Goal: Task Accomplishment & Management: Use online tool/utility

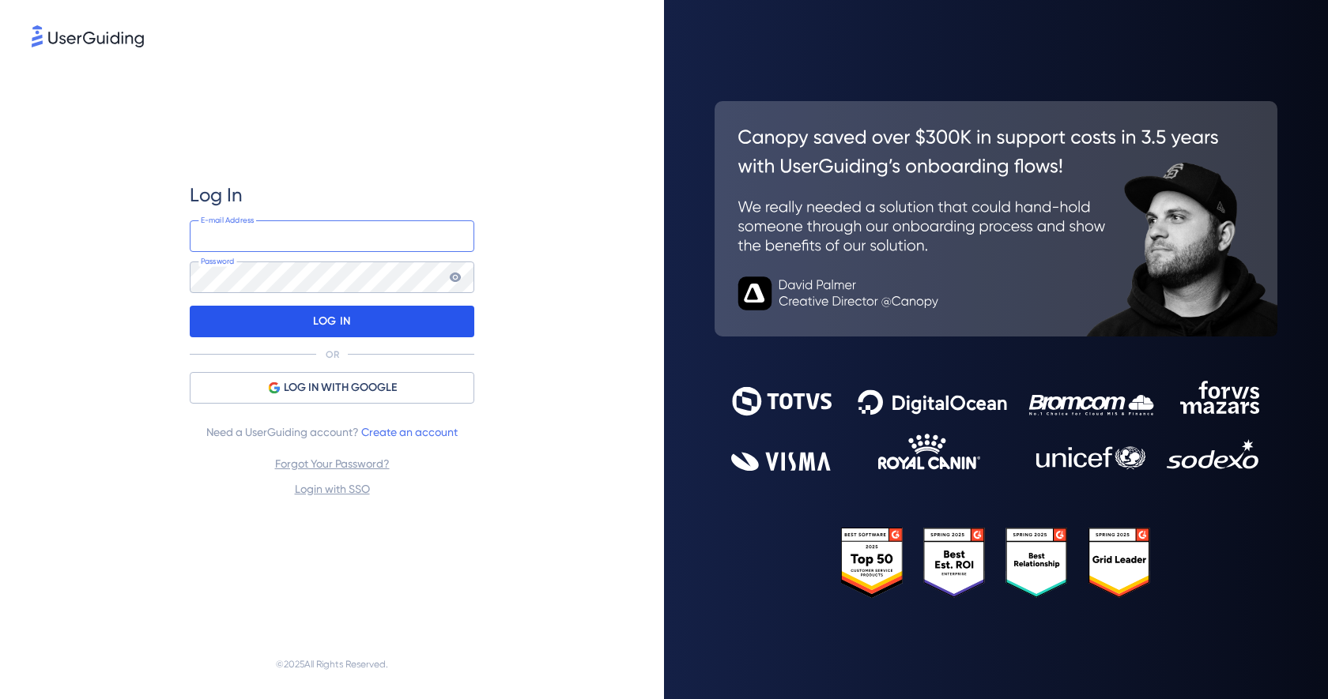
type input "[EMAIL_ADDRESS][DOMAIN_NAME]"
click at [300, 322] on div "LOG IN" at bounding box center [332, 322] width 285 height 32
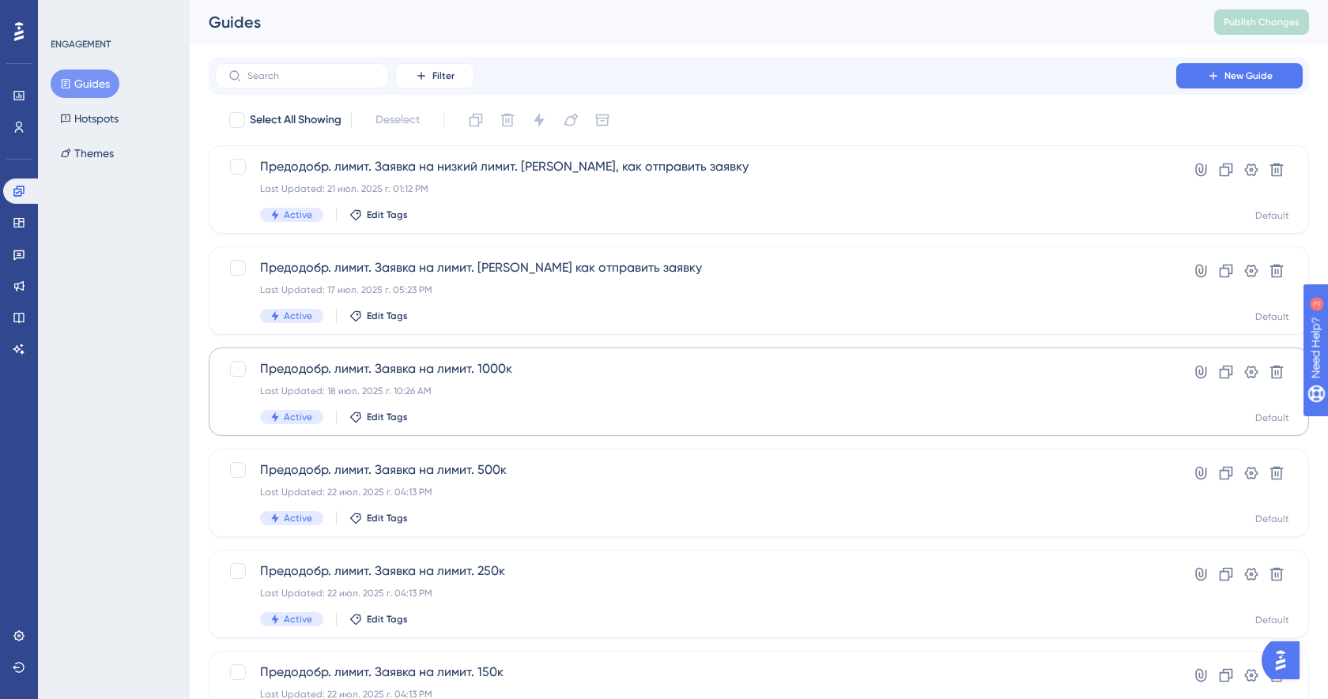
scroll to position [527, 0]
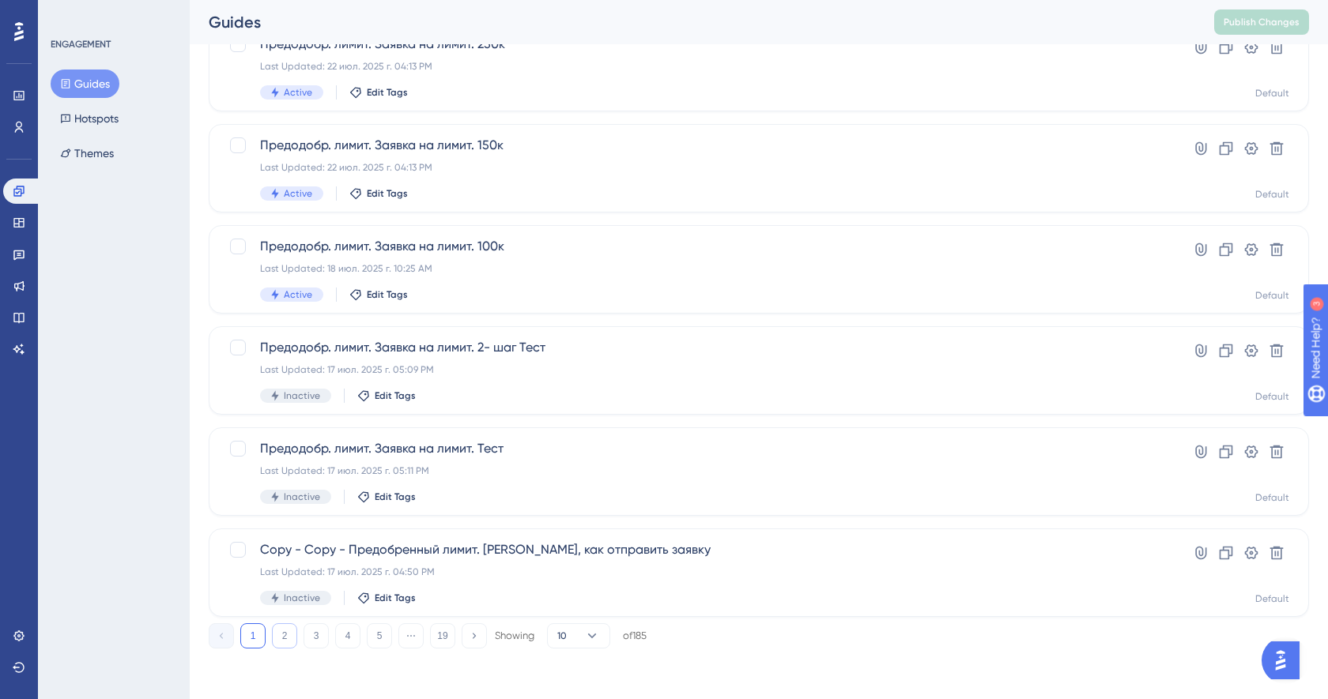
click at [292, 633] on button "2" at bounding box center [284, 636] width 25 height 25
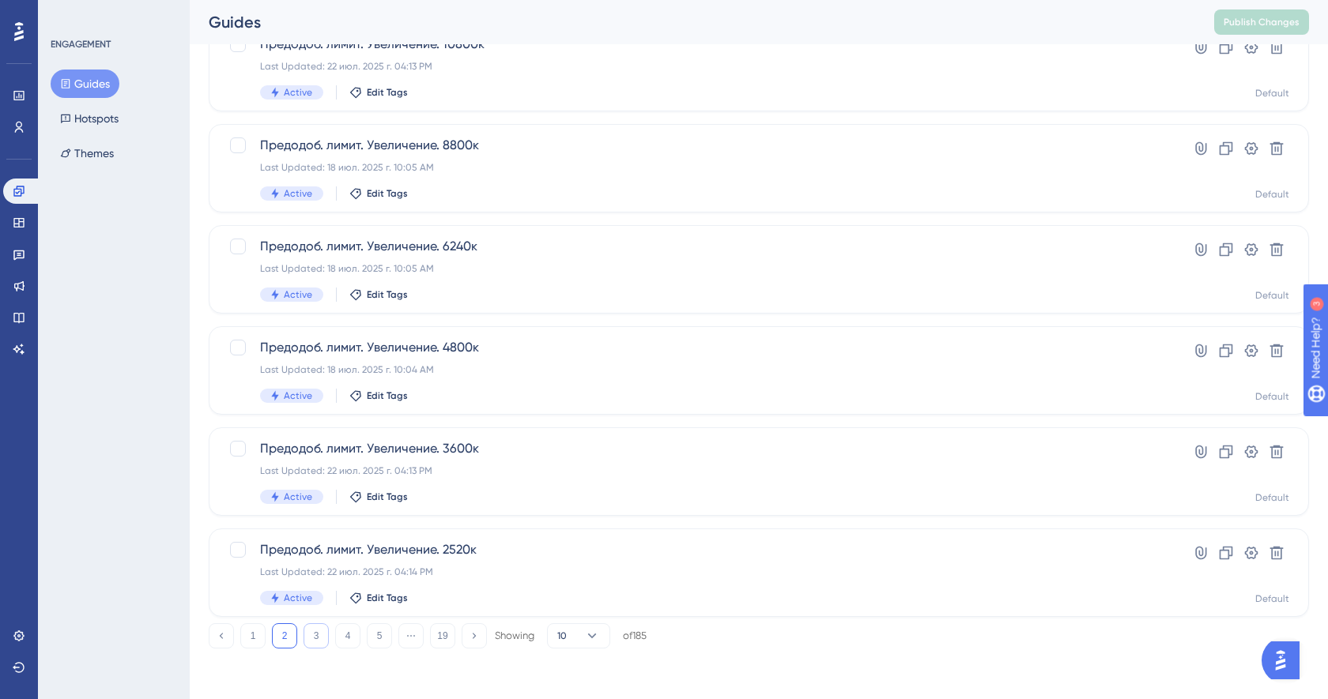
click at [308, 635] on button "3" at bounding box center [315, 636] width 25 height 25
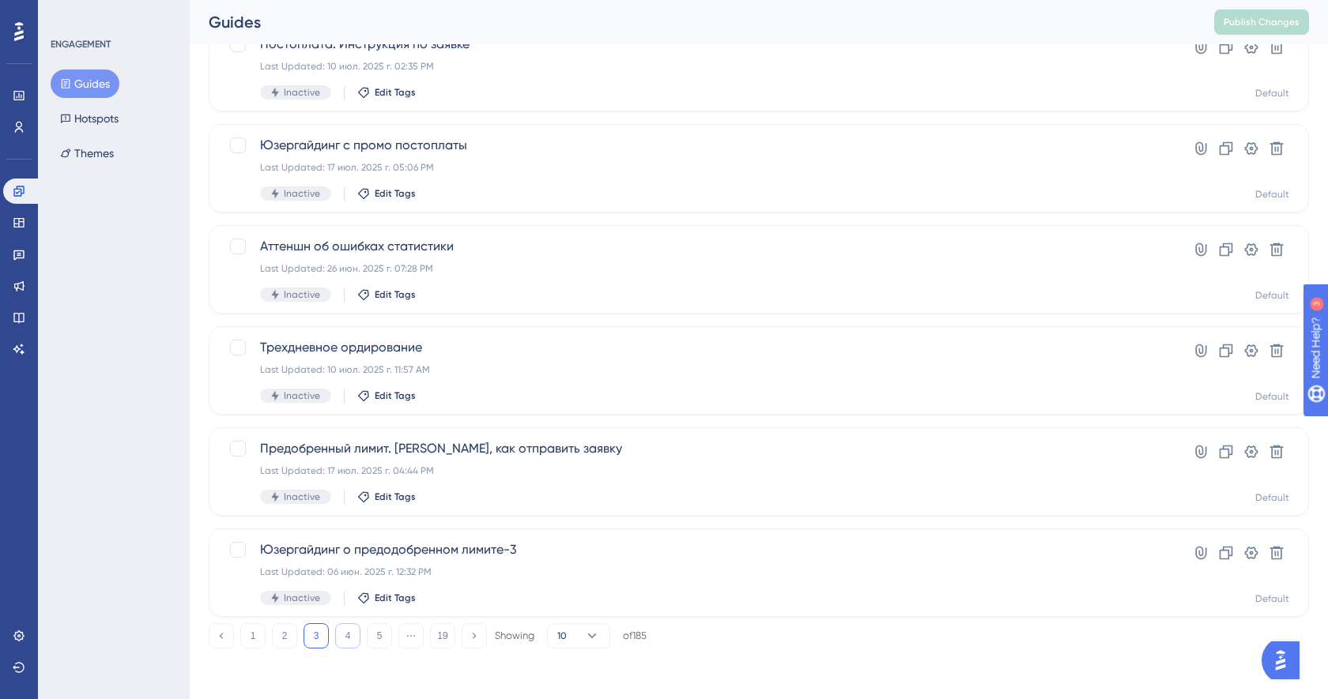
click at [348, 640] on button "4" at bounding box center [347, 636] width 25 height 25
click at [375, 643] on button "5" at bounding box center [379, 636] width 25 height 25
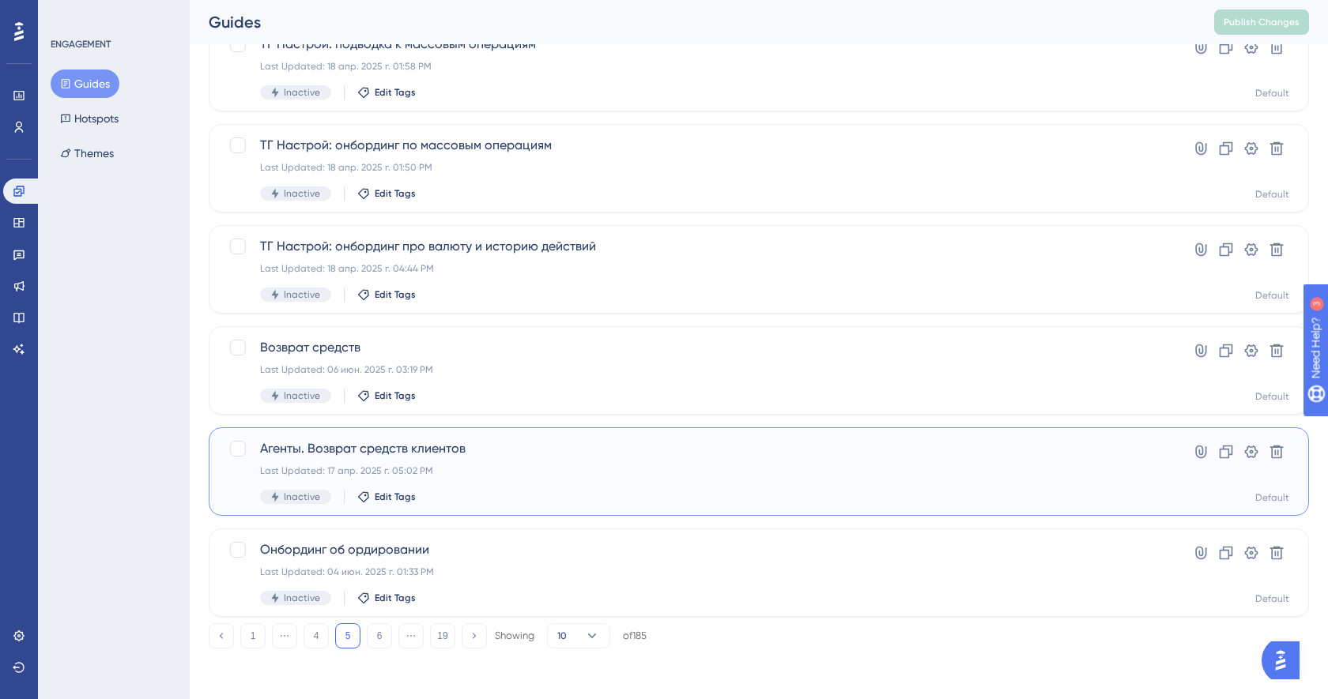
click at [522, 474] on div "Last Updated: 17 апр. 2025 г. 05:02 PM" at bounding box center [695, 471] width 871 height 13
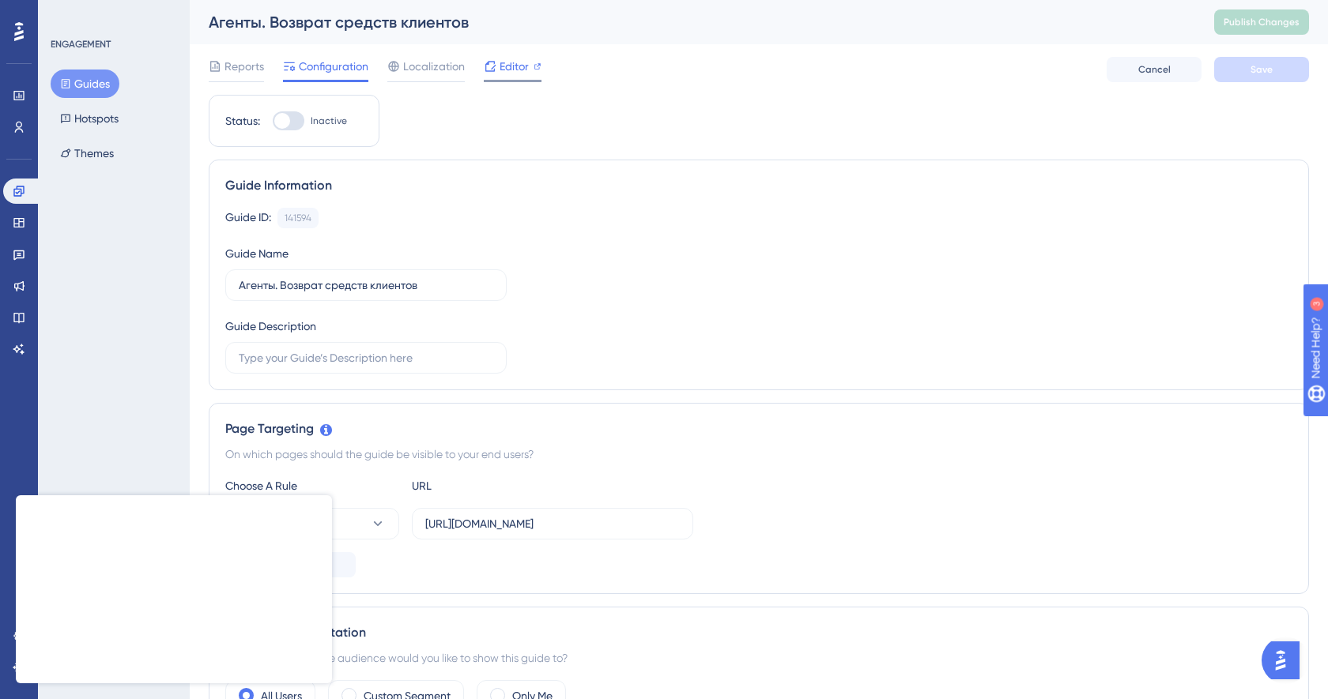
click at [513, 62] on span "Editor" at bounding box center [513, 66] width 29 height 19
